Goal: Task Accomplishment & Management: Manage account settings

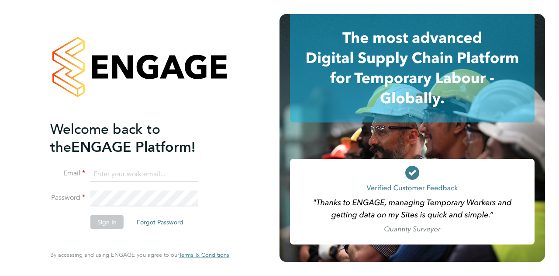
type input "julied0407@gmail.com"
click at [113, 222] on button "Sign In" at bounding box center [106, 222] width 33 height 14
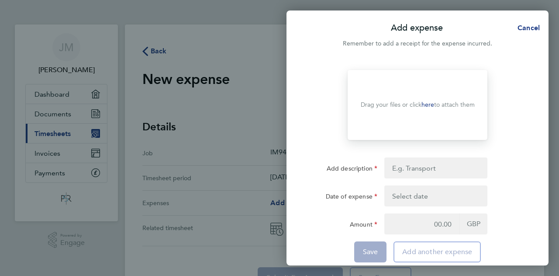
click at [544, 76] on div "Drop your files here Supported files: JPG, JPEG, PNG or PDF Drag your files or …" at bounding box center [418, 169] width 262 height 220
click at [530, 28] on span "Cancel" at bounding box center [527, 28] width 25 height 8
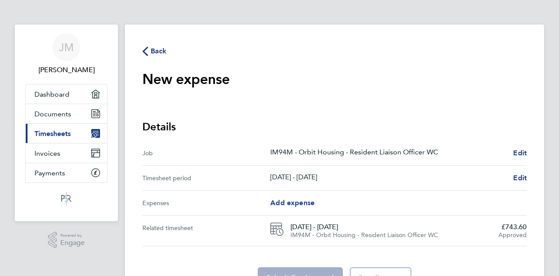
click at [147, 52] on icon "button" at bounding box center [145, 51] width 6 height 9
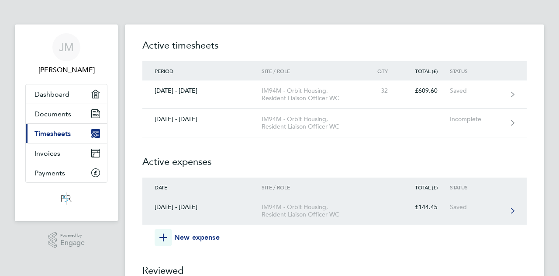
click at [287, 211] on div "IM94M - Orbit Housing, Resident Liaison Officer WC" at bounding box center [312, 210] width 100 height 15
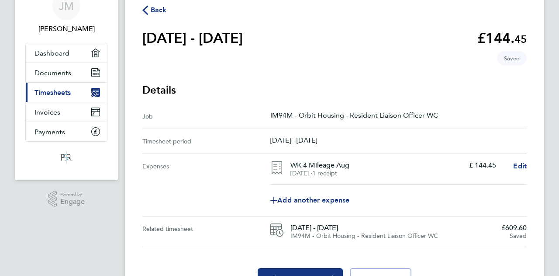
scroll to position [88, 0]
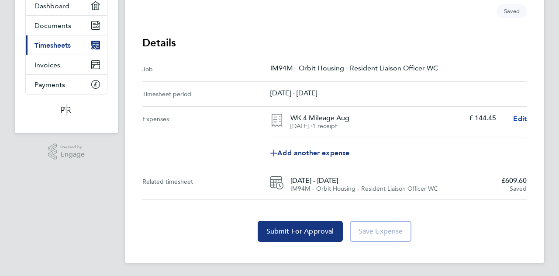
click at [523, 118] on span "Edit" at bounding box center [520, 118] width 14 height 8
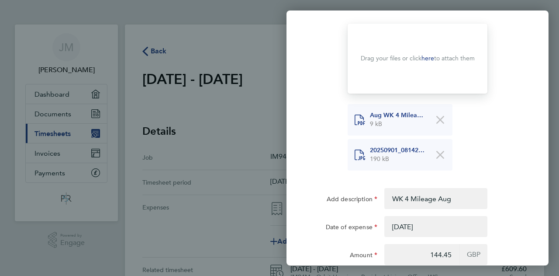
scroll to position [91, 0]
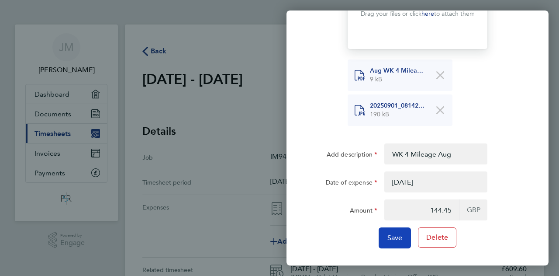
click at [388, 237] on span "Save" at bounding box center [395, 237] width 15 height 9
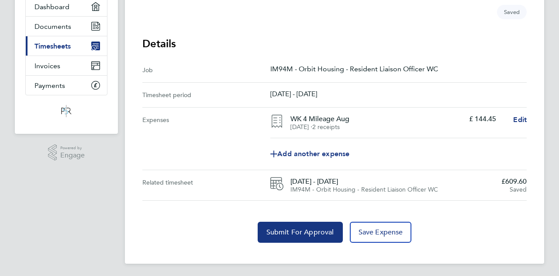
scroll to position [88, 0]
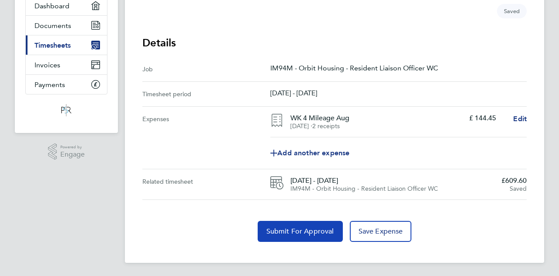
click at [301, 233] on span "Submit For Approval" at bounding box center [301, 231] width 68 height 9
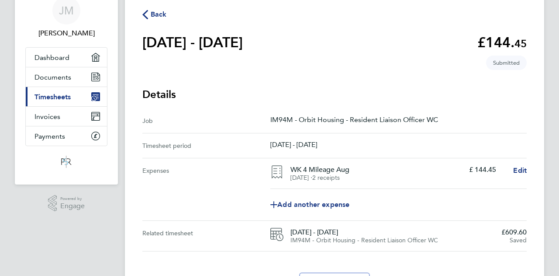
scroll to position [0, 0]
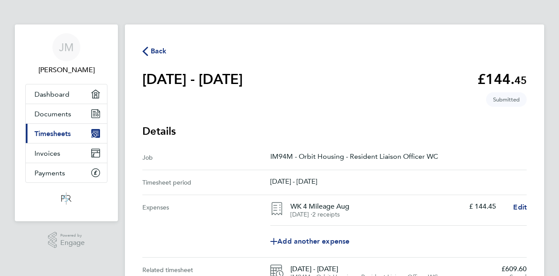
click at [145, 50] on icon "button" at bounding box center [145, 51] width 6 height 9
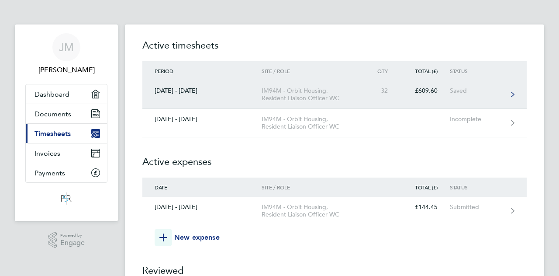
click at [512, 94] on icon at bounding box center [512, 94] width 3 height 6
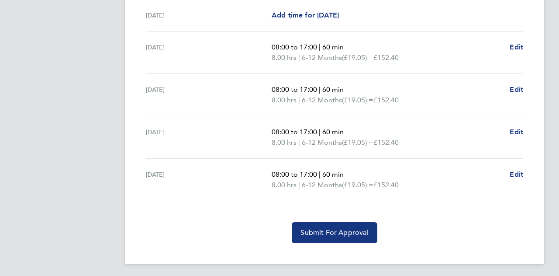
scroll to position [308, 0]
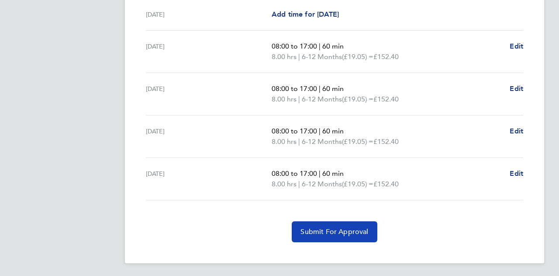
click at [357, 234] on span "Submit For Approval" at bounding box center [335, 231] width 68 height 9
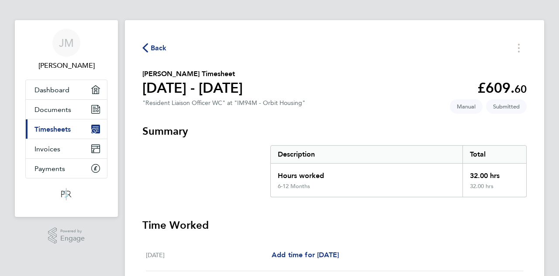
scroll to position [0, 0]
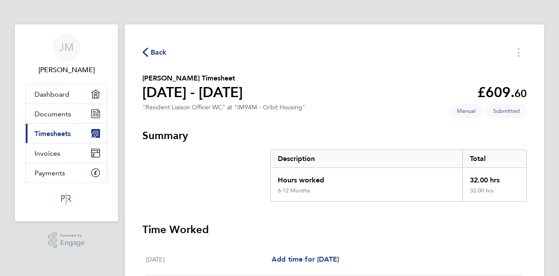
click at [143, 55] on icon "button" at bounding box center [145, 52] width 6 height 9
